Goal: Task Accomplishment & Management: Use online tool/utility

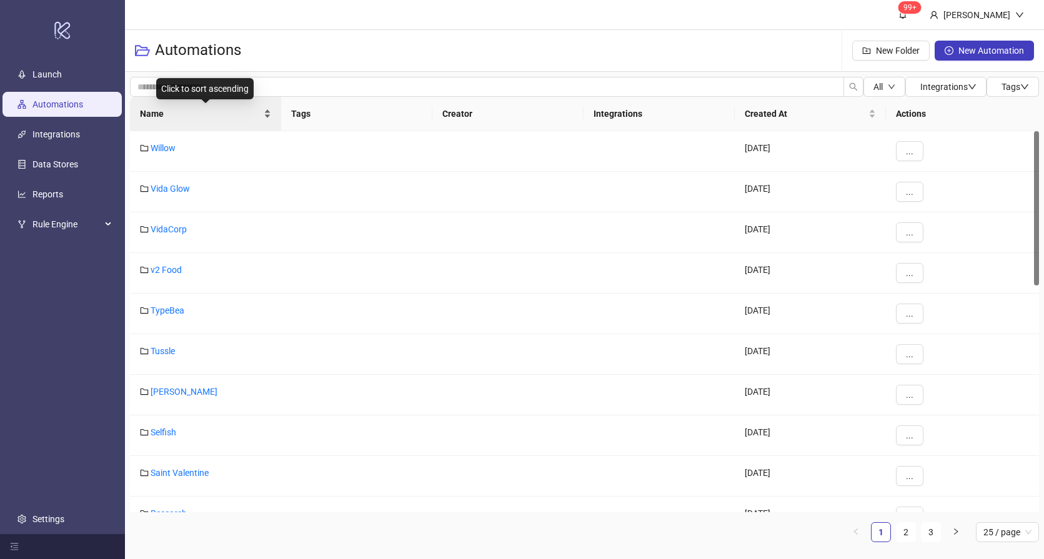
click at [180, 114] on span "Name" at bounding box center [200, 114] width 121 height 14
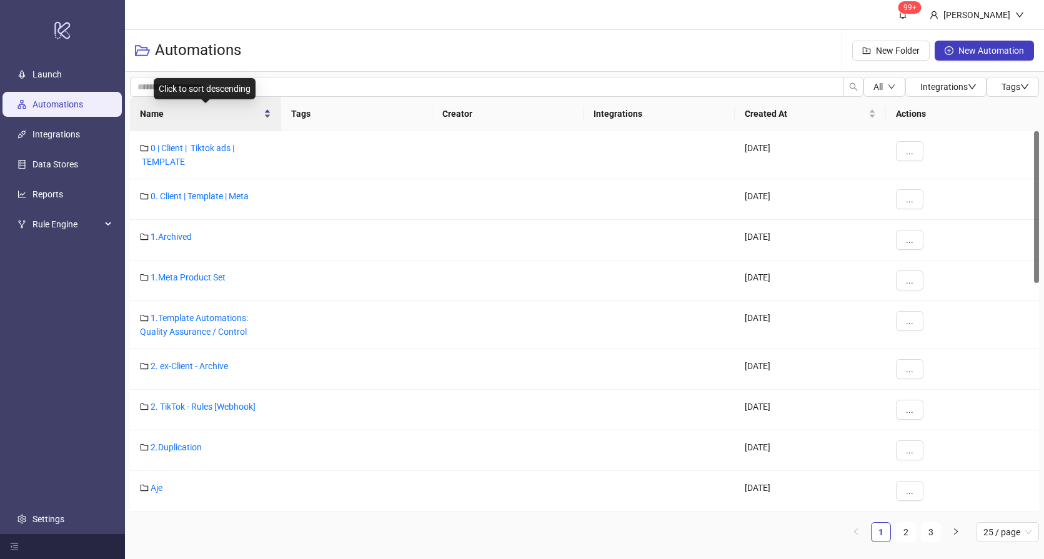
click at [180, 114] on span "Name" at bounding box center [200, 114] width 121 height 14
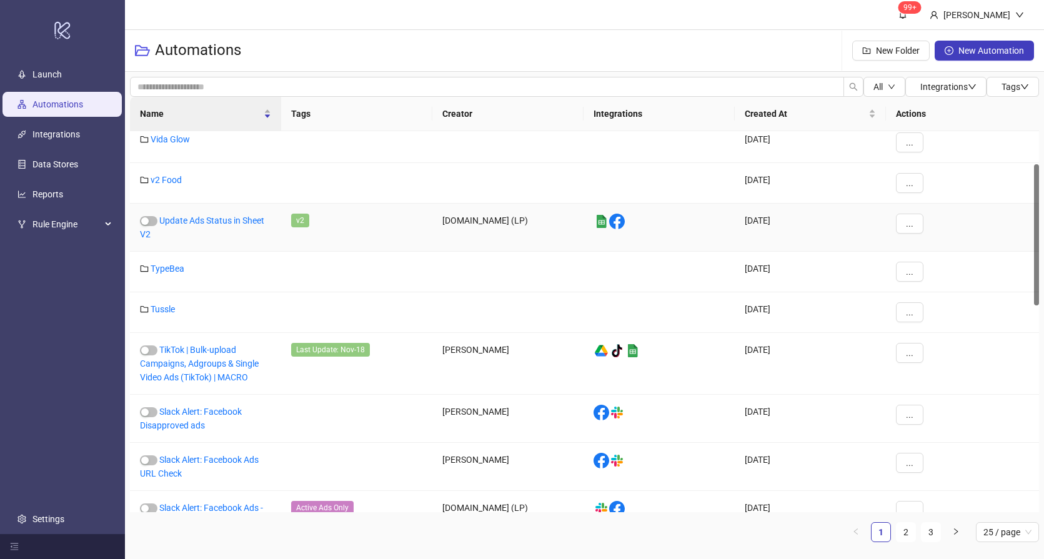
scroll to position [296, 0]
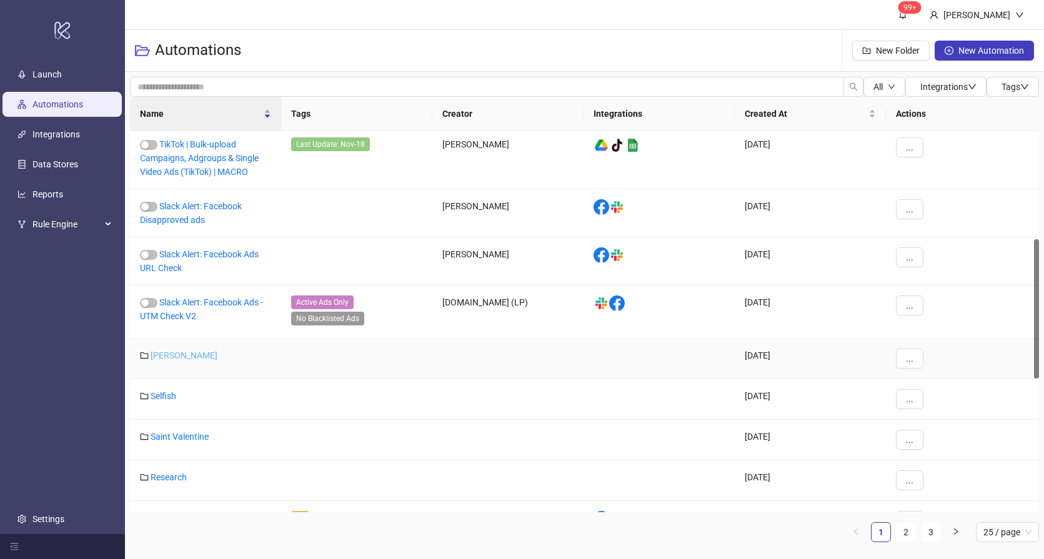
click at [169, 359] on link "[PERSON_NAME]" at bounding box center [184, 356] width 67 height 10
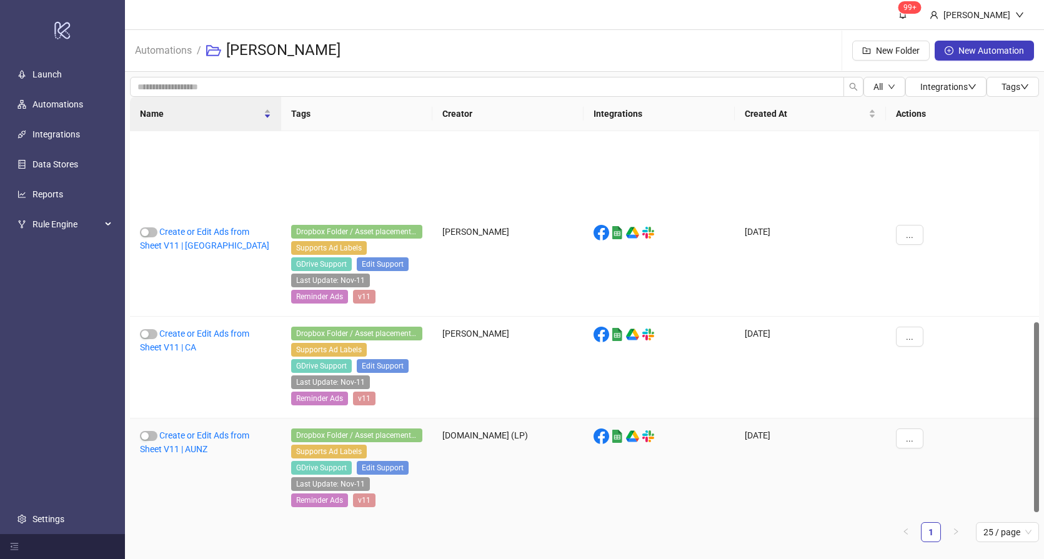
scroll to position [384, 0]
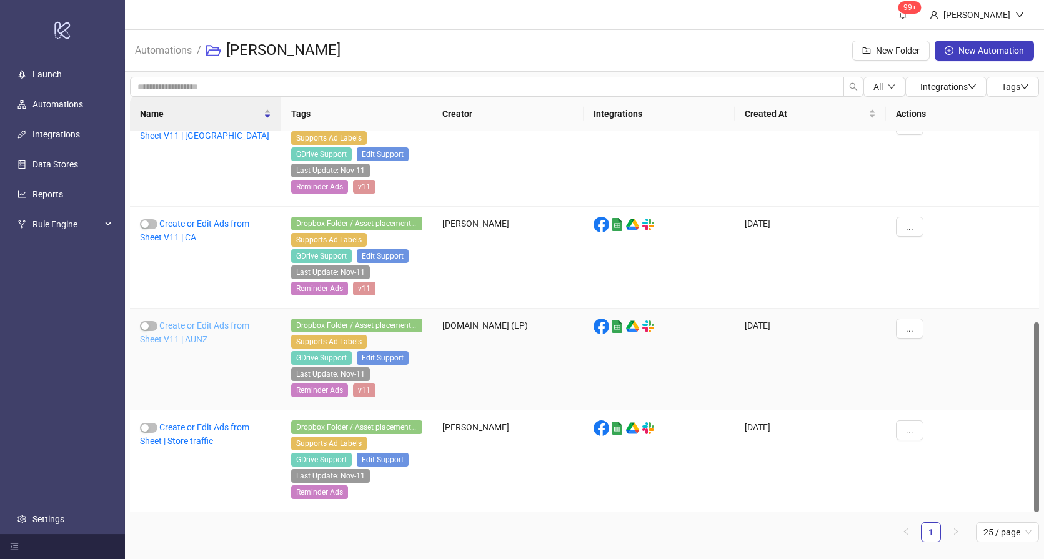
click at [203, 325] on link "Create or Edit Ads from Sheet V11 | AUNZ" at bounding box center [194, 333] width 109 height 24
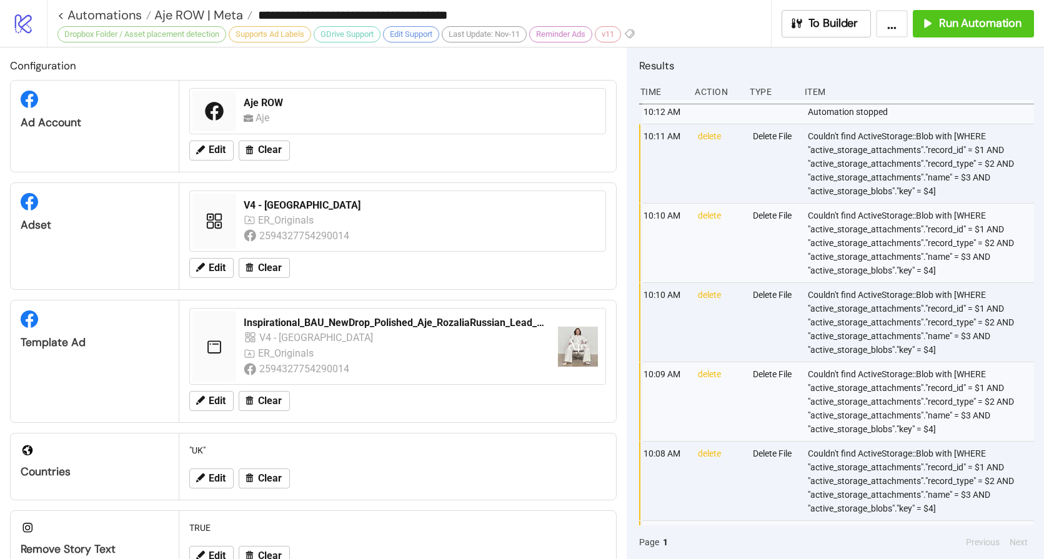
type input "**********"
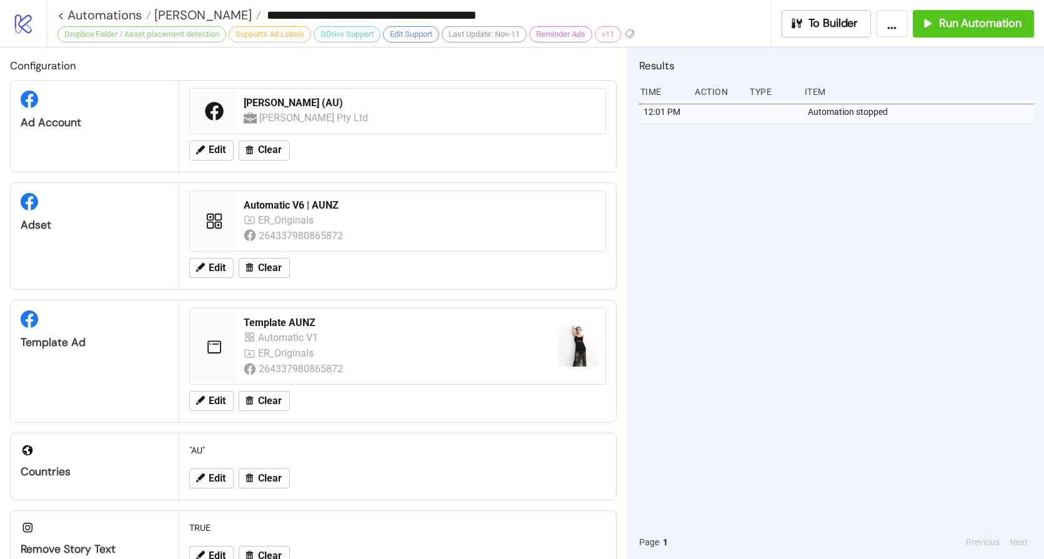
click at [737, 231] on div "12:01 PM Automation stopped" at bounding box center [836, 313] width 395 height 426
click at [972, 27] on span "Run Automation" at bounding box center [980, 23] width 82 height 14
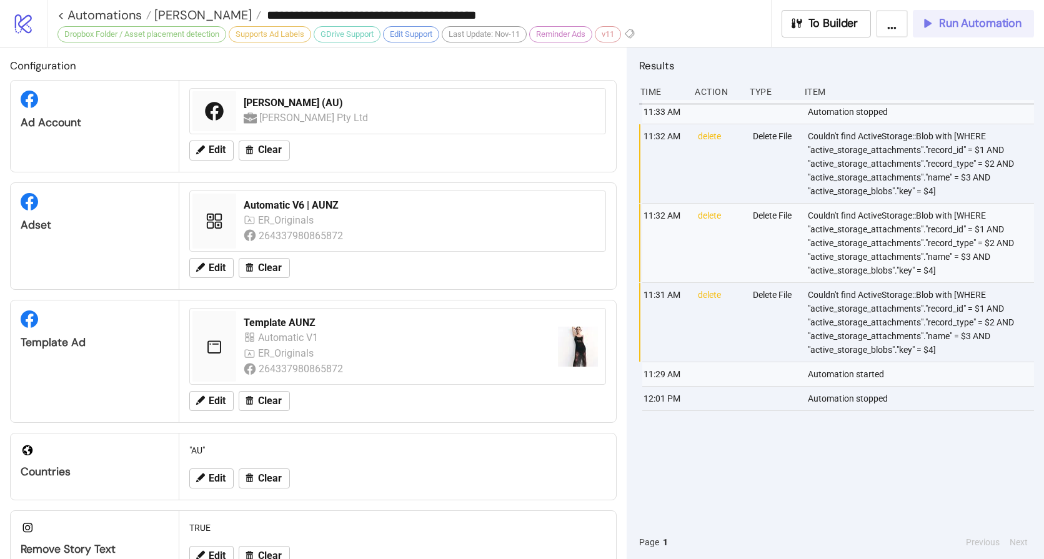
click at [960, 15] on button "Run Automation" at bounding box center [973, 23] width 121 height 27
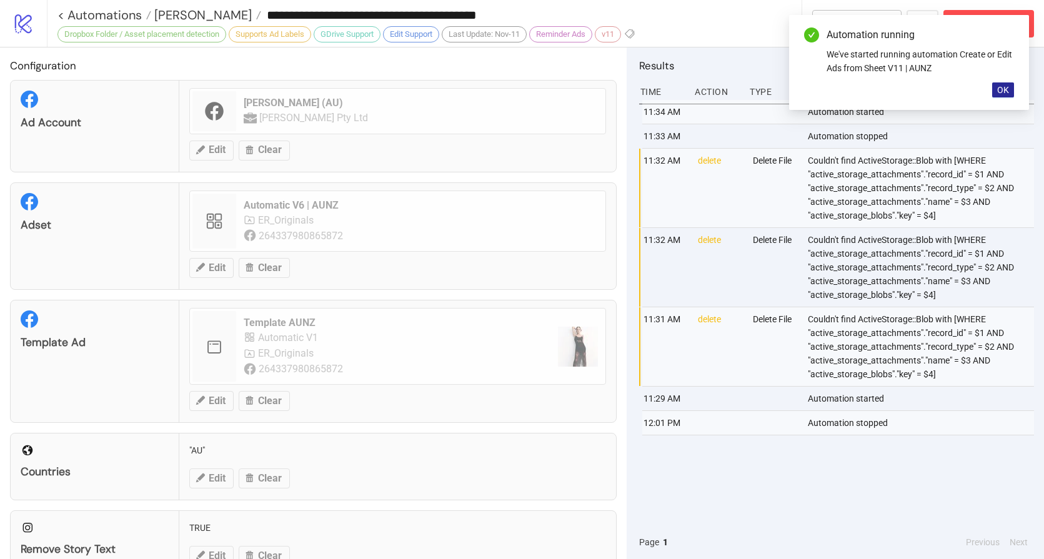
click at [1000, 89] on span "OK" at bounding box center [1003, 90] width 12 height 10
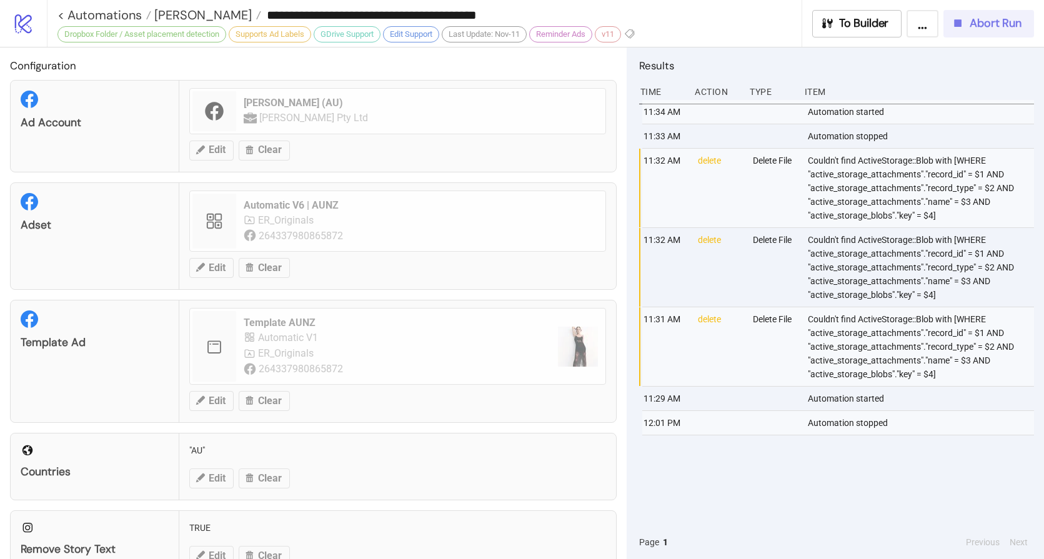
click at [1005, 28] on span "Abort Run" at bounding box center [996, 23] width 52 height 14
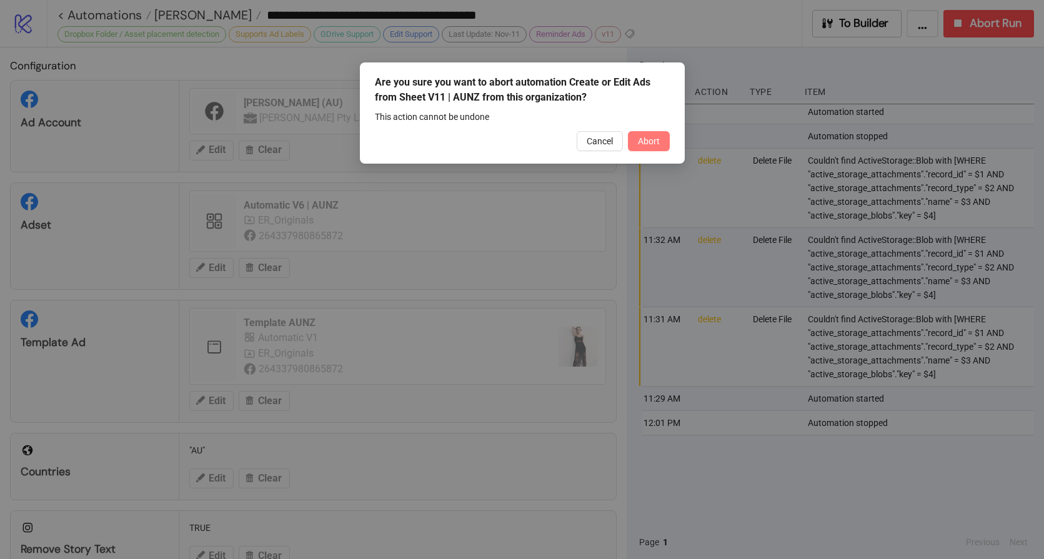
click at [638, 143] on span "Abort" at bounding box center [649, 141] width 22 height 10
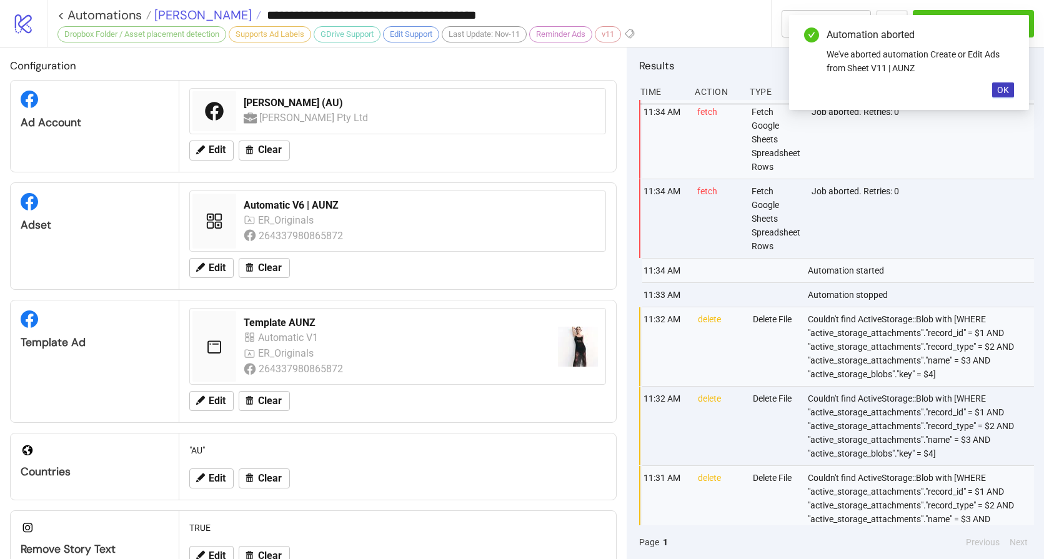
click at [183, 16] on span "[PERSON_NAME]" at bounding box center [201, 15] width 101 height 16
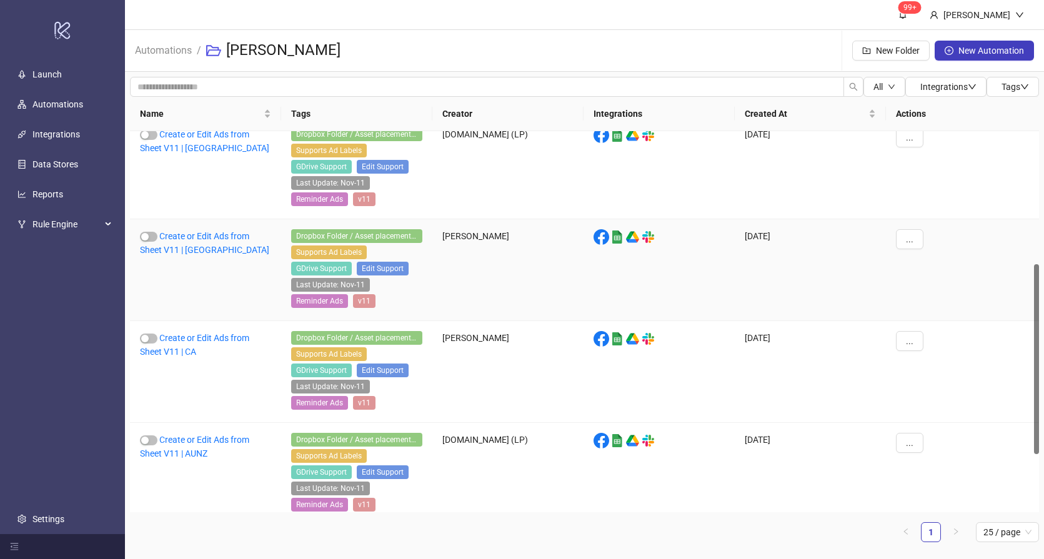
scroll to position [246, 0]
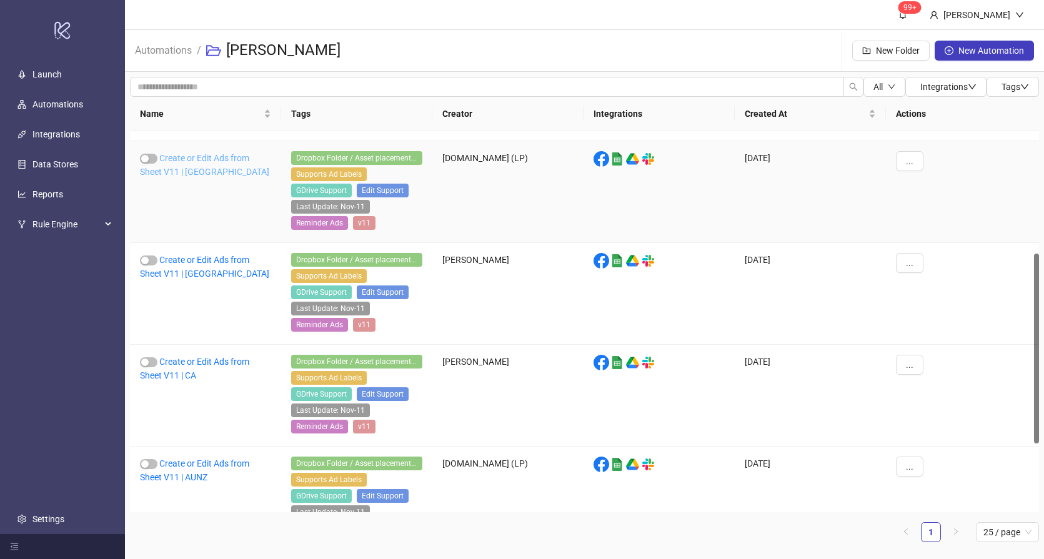
click at [187, 161] on link "Create or Edit Ads from Sheet V11 | [GEOGRAPHIC_DATA]" at bounding box center [204, 165] width 129 height 24
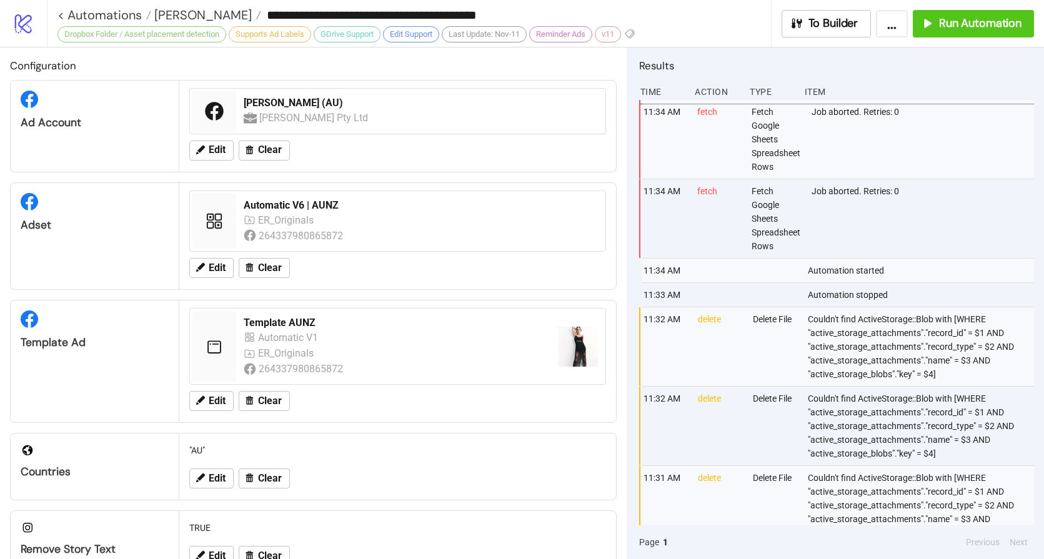
type input "**********"
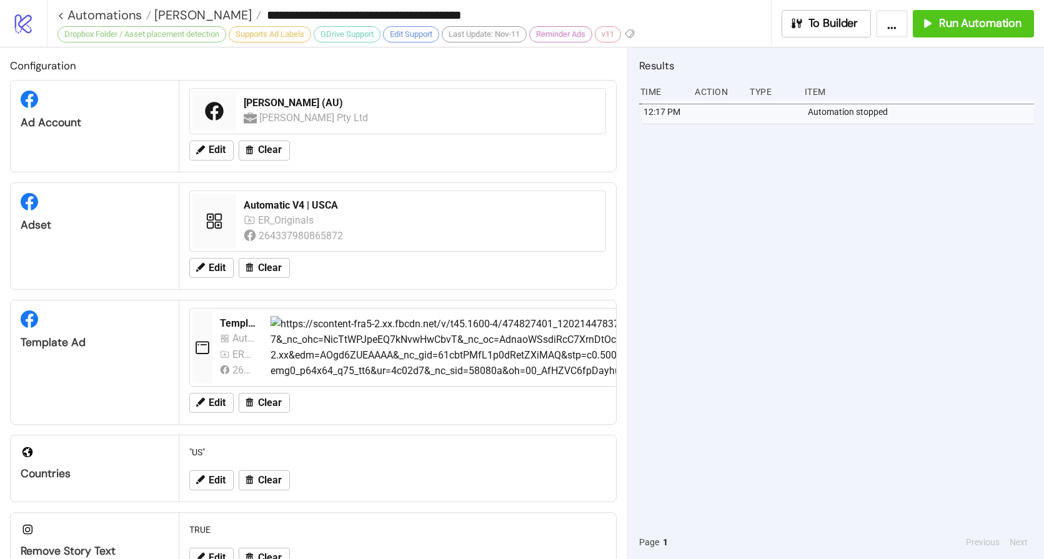
click at [813, 221] on div "12:17 PM Automation stopped" at bounding box center [836, 313] width 395 height 426
click at [955, 29] on span "Run Automation" at bounding box center [980, 23] width 82 height 14
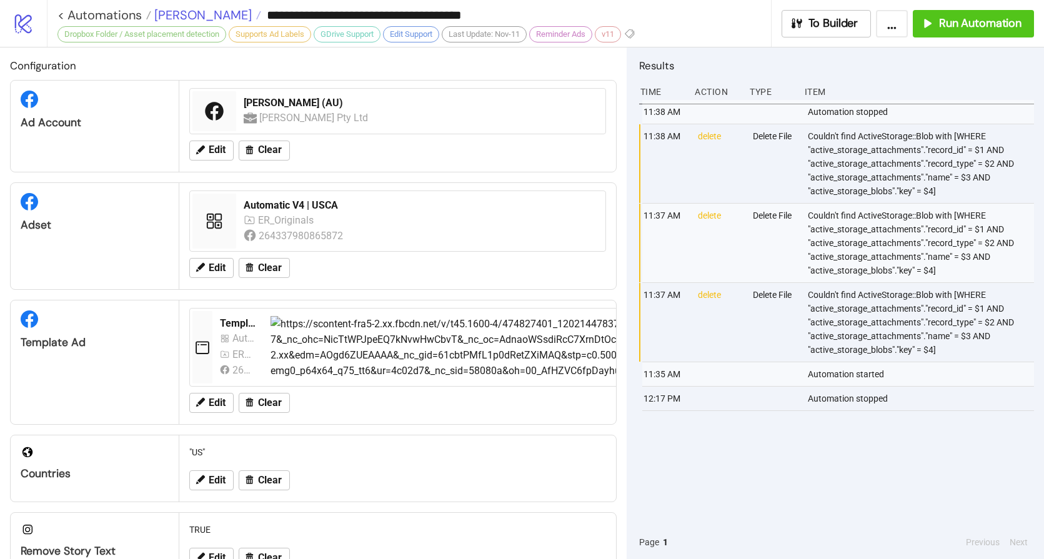
click at [167, 13] on span "[PERSON_NAME]" at bounding box center [201, 15] width 101 height 16
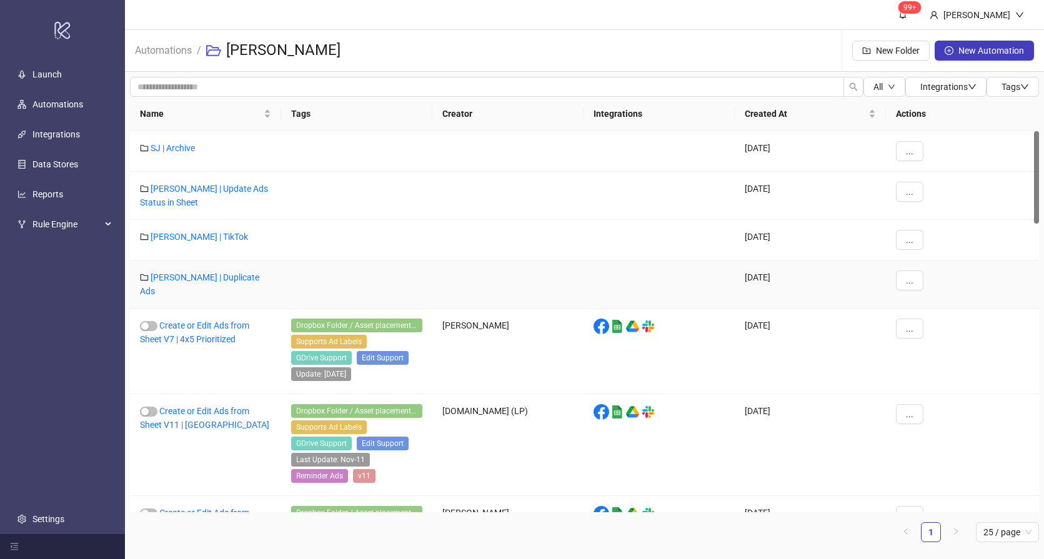
scroll to position [104, 0]
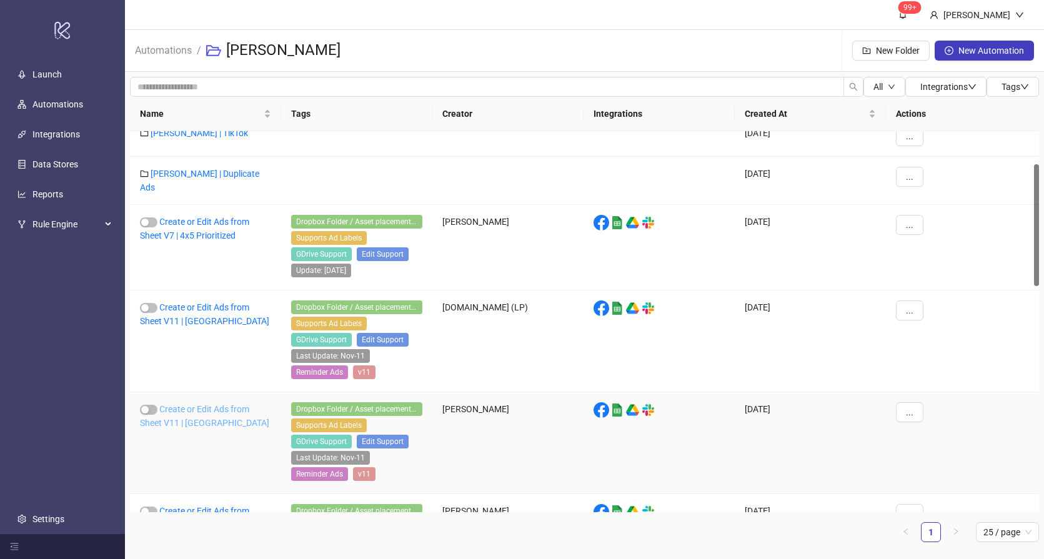
click at [184, 404] on link "Create or Edit Ads from Sheet V11 | [GEOGRAPHIC_DATA]" at bounding box center [204, 416] width 129 height 24
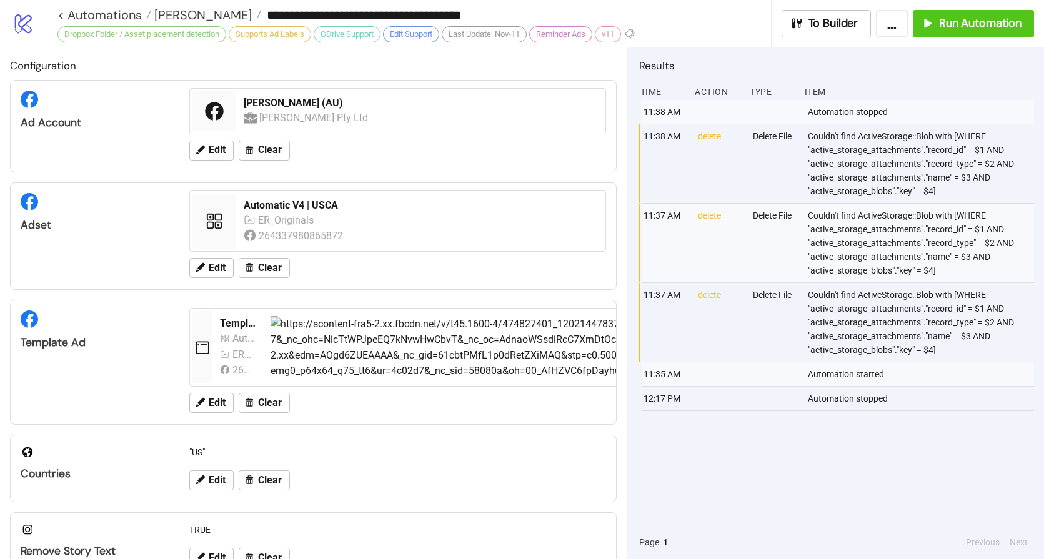
type input "**********"
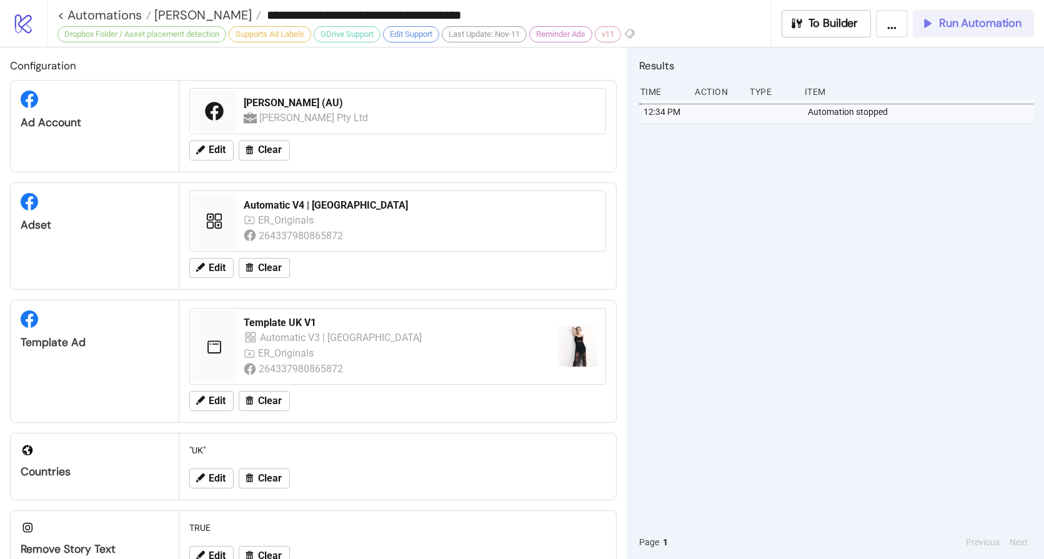
click at [947, 24] on span "Run Automation" at bounding box center [980, 23] width 82 height 14
